Goal: Task Accomplishment & Management: Complete application form

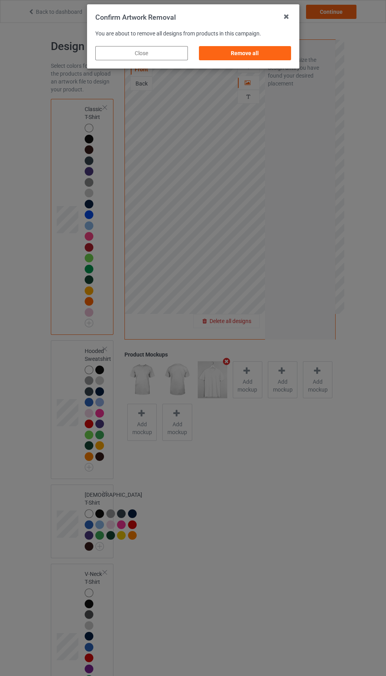
click at [260, 49] on div "Remove all" at bounding box center [244, 53] width 93 height 14
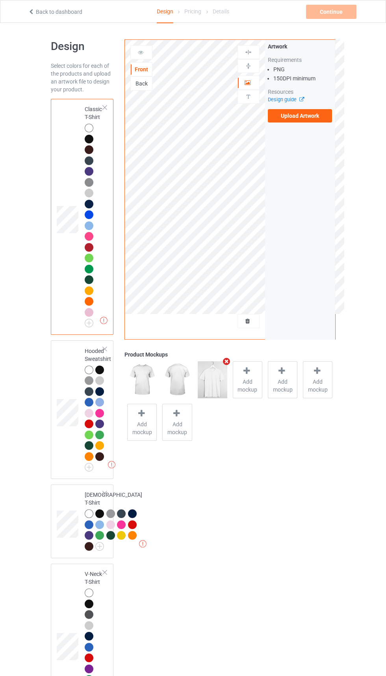
click at [317, 113] on label "Upload Artwork" at bounding box center [300, 115] width 65 height 13
click at [0, 0] on input "Upload Artwork" at bounding box center [0, 0] width 0 height 0
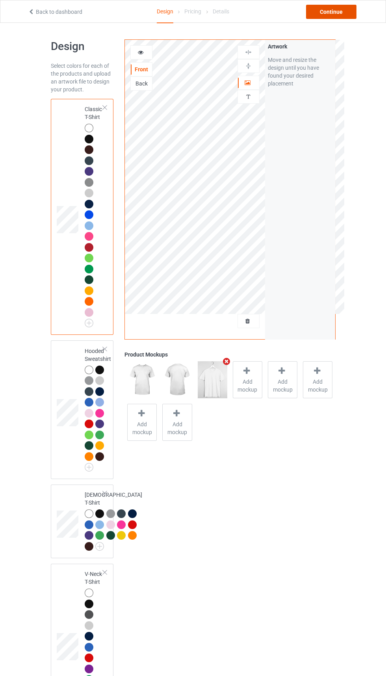
click at [332, 11] on div "Continue" at bounding box center [331, 12] width 50 height 14
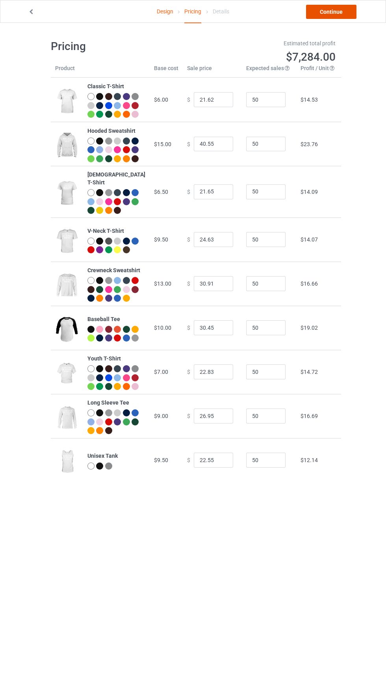
click at [324, 13] on link "Continue" at bounding box center [331, 12] width 50 height 14
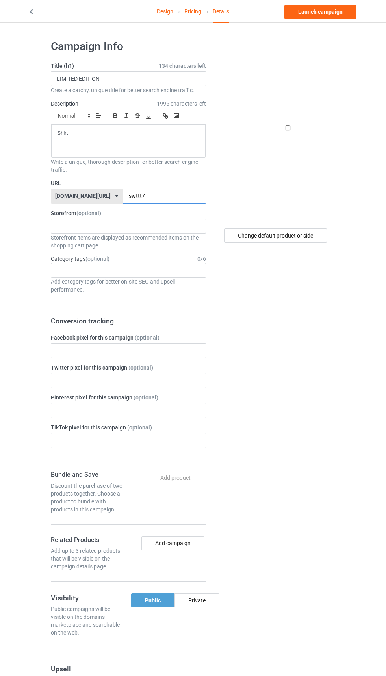
click at [167, 196] on input "swttt7" at bounding box center [164, 196] width 83 height 15
click at [163, 195] on input "swttt7" at bounding box center [164, 196] width 83 height 15
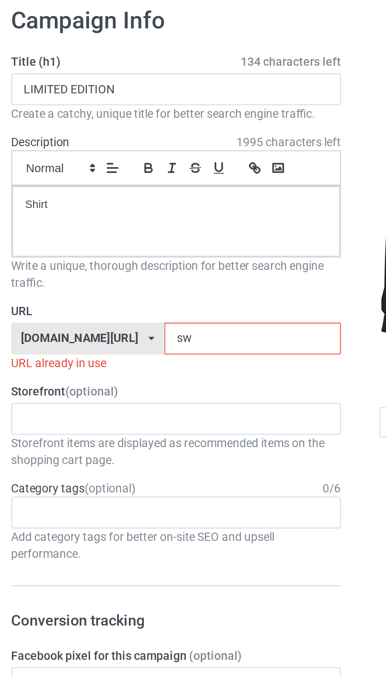
type input "s"
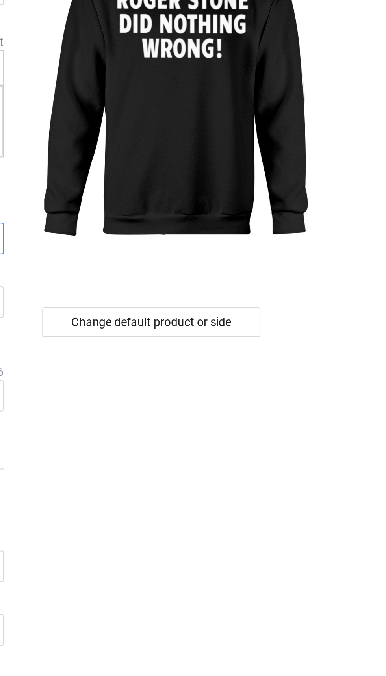
type input "Dkkkt5"
click at [302, 230] on div "Change default product or side" at bounding box center [275, 235] width 103 height 14
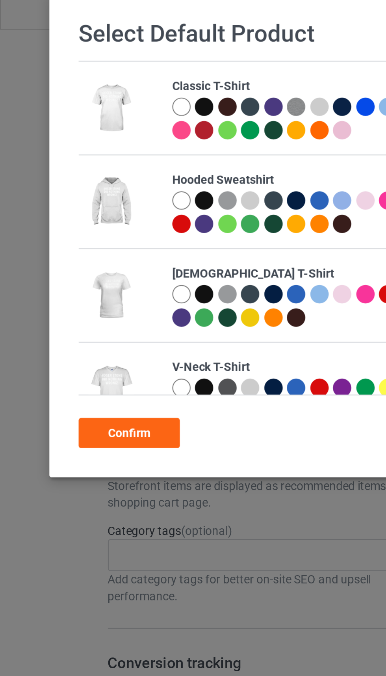
click at [96, 57] on div at bounding box center [96, 59] width 9 height 9
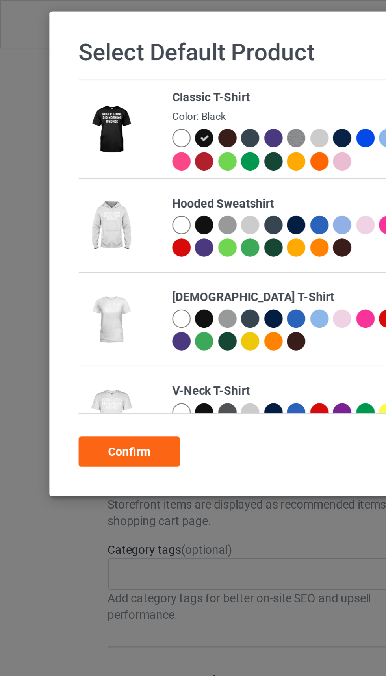
click at [69, 210] on div "Confirm" at bounding box center [61, 213] width 48 height 14
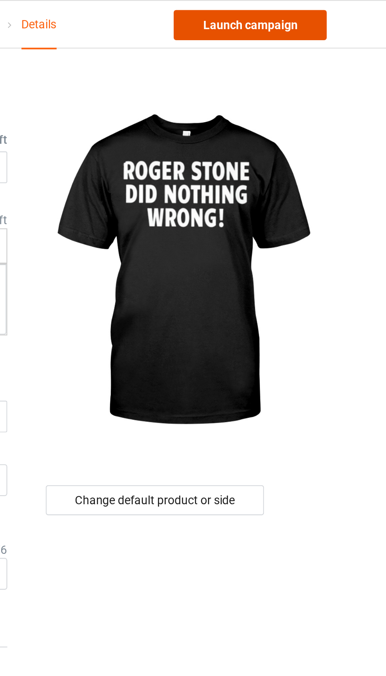
click at [334, 11] on link "Launch campaign" at bounding box center [320, 12] width 72 height 14
